Goal: Task Accomplishment & Management: Use online tool/utility

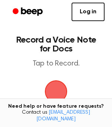
click at [0, 34] on html "Log in Create Account Record a Voice Note for Docs Tap to Record. Tired of copy…" at bounding box center [56, 124] width 112 height 249
click at [53, 88] on span "button" at bounding box center [55, 91] width 21 height 21
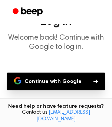
scroll to position [38, 0]
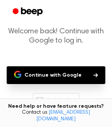
click at [47, 80] on button "Continue with Google" at bounding box center [56, 75] width 98 height 18
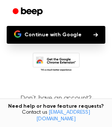
scroll to position [99, 0]
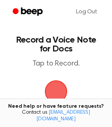
click at [56, 87] on span "button" at bounding box center [55, 91] width 21 height 21
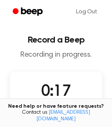
click at [75, 83] on div "0:17 Recording" at bounding box center [55, 97] width 51 height 34
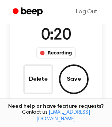
scroll to position [55, 0]
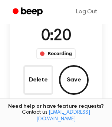
click at [75, 83] on button "Save" at bounding box center [74, 80] width 30 height 30
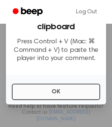
scroll to position [11, 0]
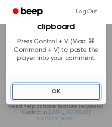
click at [63, 94] on button "OK" at bounding box center [56, 91] width 88 height 16
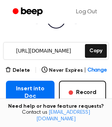
scroll to position [97, 0]
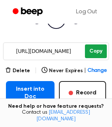
click at [91, 53] on button "Copy" at bounding box center [96, 51] width 22 height 14
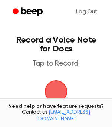
click at [56, 82] on span "button" at bounding box center [55, 91] width 28 height 28
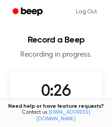
click at [62, 77] on div "0:26 Recording Delete Save" at bounding box center [56, 115] width 92 height 88
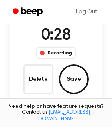
scroll to position [59, 0]
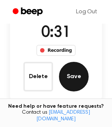
click at [76, 79] on button "Save" at bounding box center [74, 77] width 30 height 30
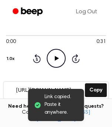
click at [54, 54] on icon "Play Audio" at bounding box center [56, 58] width 19 height 19
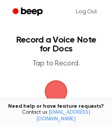
click at [56, 87] on span "button" at bounding box center [55, 91] width 21 height 21
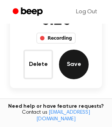
click at [71, 54] on button "Save" at bounding box center [74, 64] width 30 height 30
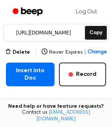
scroll to position [112, 0]
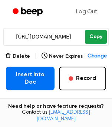
click at [87, 40] on button "Copy" at bounding box center [96, 37] width 22 height 14
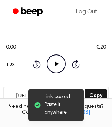
scroll to position [56, 0]
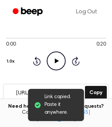
click at [62, 56] on icon "Play Audio" at bounding box center [56, 60] width 19 height 19
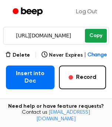
scroll to position [113, 0]
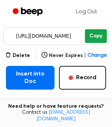
click at [90, 37] on button "Copy" at bounding box center [96, 36] width 22 height 14
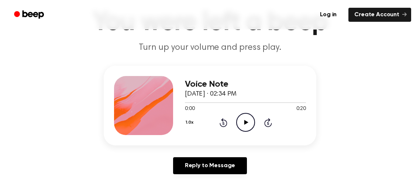
scroll to position [54, 0]
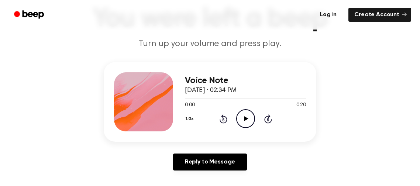
click at [241, 112] on icon "Play Audio" at bounding box center [245, 118] width 19 height 19
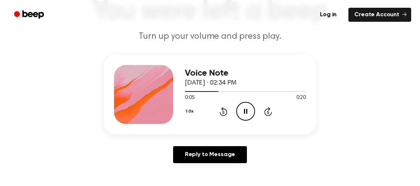
scroll to position [63, 0]
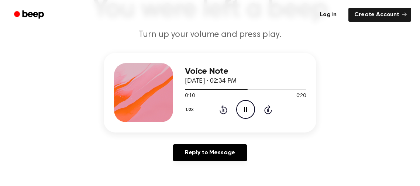
click at [244, 111] on icon at bounding box center [245, 109] width 3 height 5
click at [244, 111] on icon at bounding box center [246, 109] width 4 height 5
click at [248, 112] on icon "Play Audio" at bounding box center [245, 109] width 19 height 19
click at [243, 112] on icon "Play Audio" at bounding box center [245, 109] width 19 height 19
click at [249, 114] on icon "Play Audio" at bounding box center [245, 109] width 19 height 19
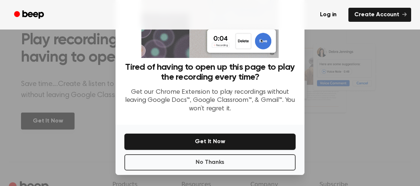
scroll to position [363, 0]
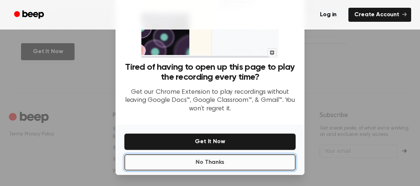
click at [201, 159] on button "No Thanks" at bounding box center [209, 162] width 171 height 16
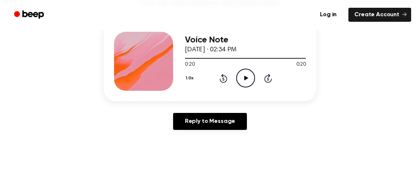
scroll to position [88, 0]
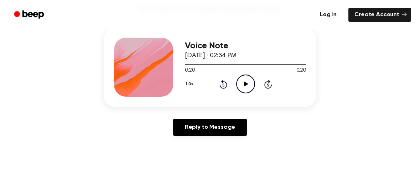
click at [249, 89] on icon "Play Audio" at bounding box center [245, 84] width 19 height 19
click at [249, 42] on h3 "Voice Note" at bounding box center [245, 46] width 121 height 10
click at [248, 81] on icon "Pause Audio" at bounding box center [245, 84] width 19 height 19
click at [245, 87] on icon "Play Audio" at bounding box center [245, 84] width 19 height 19
drag, startPoint x: 248, startPoint y: 82, endPoint x: 235, endPoint y: 39, distance: 45.0
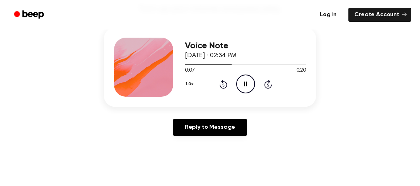
click at [247, 82] on icon "Pause Audio" at bounding box center [245, 84] width 19 height 19
click at [222, 84] on icon "Rewind 5 seconds" at bounding box center [223, 84] width 8 height 10
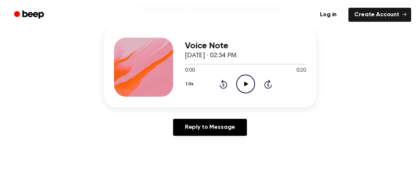
click at [249, 85] on icon "Play Audio" at bounding box center [245, 84] width 19 height 19
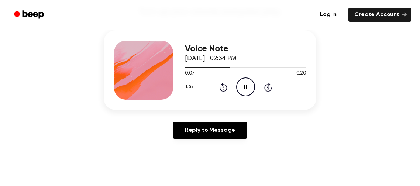
scroll to position [85, 0]
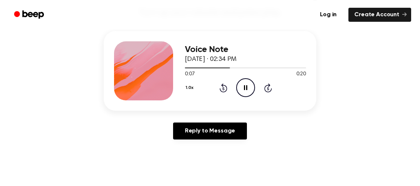
click at [247, 107] on div "Voice Note [DATE] · 02:34 PM 0:07 0:20 Your browser does not support the [objec…" at bounding box center [210, 71] width 213 height 80
click at [250, 89] on icon "Pause Audio" at bounding box center [245, 87] width 19 height 19
click at [246, 89] on icon "Play Audio" at bounding box center [245, 87] width 19 height 19
